Goal: Task Accomplishment & Management: Use online tool/utility

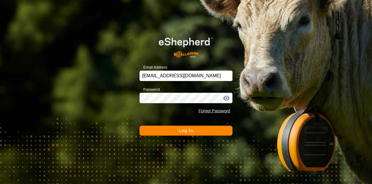
click at [183, 132] on span "Log In" at bounding box center [186, 130] width 14 height 5
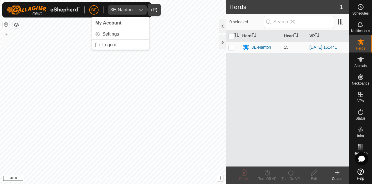
click at [117, 8] on div "3E-Nanton" at bounding box center [122, 10] width 22 height 5
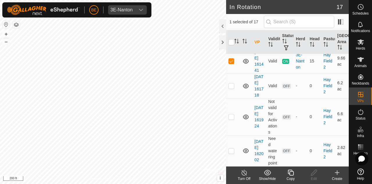
scroll to position [436, 0]
click at [230, 38] on p-checkbox at bounding box center [232, 36] width 6 height 5
click at [228, 49] on td at bounding box center [233, 36] width 14 height 25
checkbox input "false"
click at [233, 14] on p-checkbox at bounding box center [232, 11] width 6 height 5
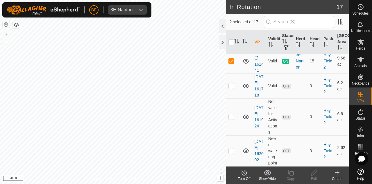
click at [233, 14] on p-checkbox at bounding box center [232, 11] width 6 height 5
checkbox input "false"
click at [232, 88] on p-checkbox at bounding box center [232, 85] width 6 height 5
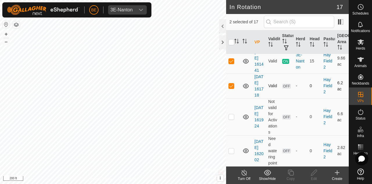
checkbox input "false"
click at [338, 173] on icon at bounding box center [338, 172] width 0 height 4
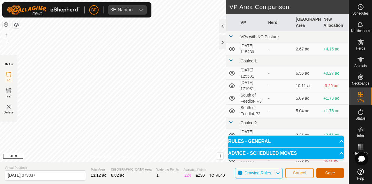
click at [331, 174] on span "Save" at bounding box center [331, 172] width 10 height 5
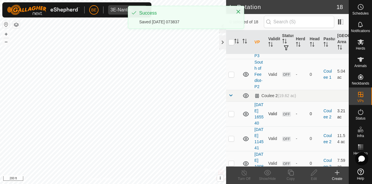
scroll to position [175, 0]
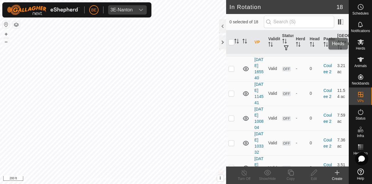
click at [363, 41] on icon at bounding box center [361, 41] width 7 height 7
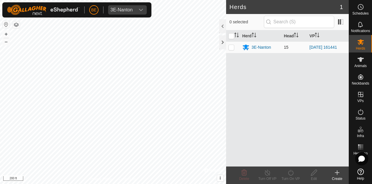
click at [231, 46] on p-checkbox at bounding box center [232, 47] width 6 height 5
checkbox input "true"
click at [293, 174] on icon at bounding box center [290, 172] width 5 height 6
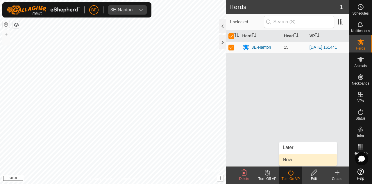
click at [287, 155] on link "Now" at bounding box center [309, 160] width 58 height 12
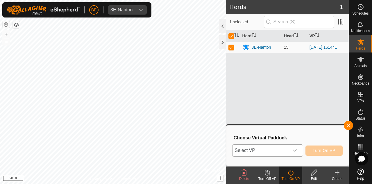
click at [284, 151] on span "Select VP" at bounding box center [261, 150] width 56 height 12
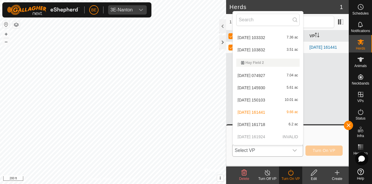
scroll to position [157, 0]
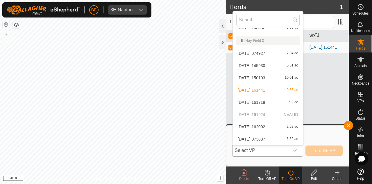
click at [261, 141] on li "[DATE] 073837 6.82 ac" at bounding box center [268, 139] width 70 height 12
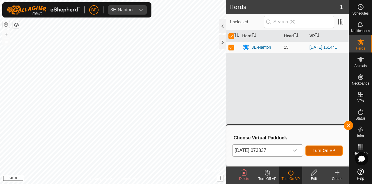
click at [319, 148] on span "Turn On VP" at bounding box center [324, 150] width 23 height 5
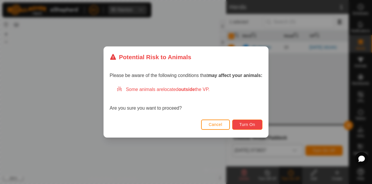
click at [250, 123] on span "Turn On" at bounding box center [248, 124] width 16 height 5
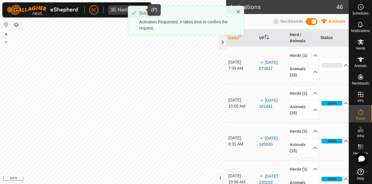
click at [122, 10] on div "3E-Nanton" at bounding box center [122, 10] width 22 height 5
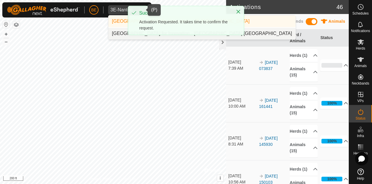
click at [120, 32] on li "[GEOGRAPHIC_DATA] for Innovation - [GEOGRAPHIC_DATA] [GEOGRAPHIC_DATA]" at bounding box center [202, 34] width 187 height 12
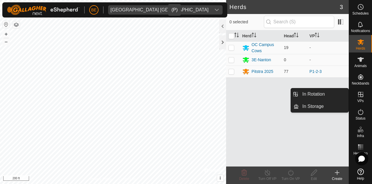
click at [364, 97] on icon at bounding box center [361, 94] width 7 height 7
click at [334, 97] on link "In Rotation" at bounding box center [324, 94] width 50 height 12
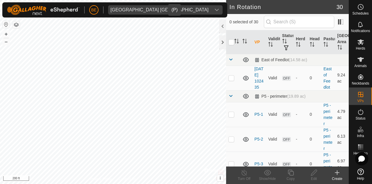
click at [340, 175] on icon at bounding box center [337, 172] width 7 height 7
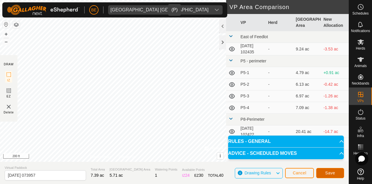
click at [333, 172] on span "Save" at bounding box center [331, 172] width 10 height 5
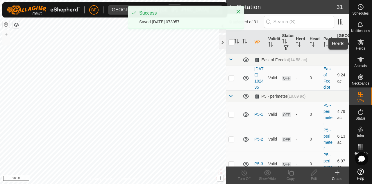
click at [358, 40] on icon at bounding box center [361, 42] width 6 height 6
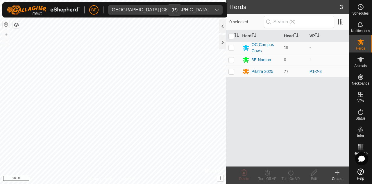
click at [229, 70] on p-checkbox at bounding box center [232, 71] width 6 height 5
checkbox input "true"
click at [292, 172] on icon at bounding box center [290, 172] width 7 height 7
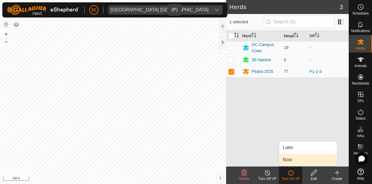
click at [293, 158] on link "Now" at bounding box center [309, 160] width 58 height 12
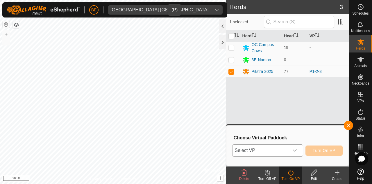
click at [297, 152] on div "dropdown trigger" at bounding box center [295, 150] width 12 height 12
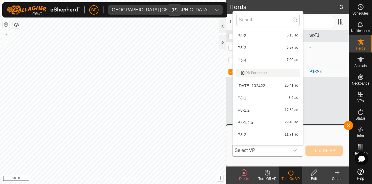
scroll to position [145, 0]
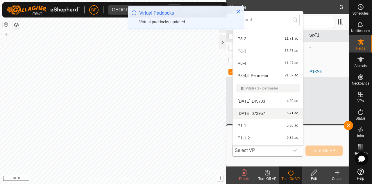
click at [274, 114] on li "[DATE] 073957 5.71 ac" at bounding box center [268, 113] width 70 height 12
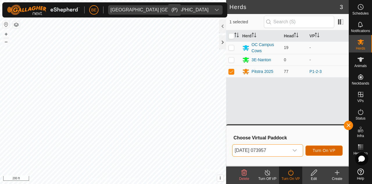
click at [319, 147] on button "Turn On VP" at bounding box center [324, 150] width 37 height 10
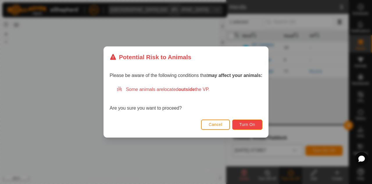
click at [241, 123] on span "Turn On" at bounding box center [248, 124] width 16 height 5
